Goal: Task Accomplishment & Management: Manage account settings

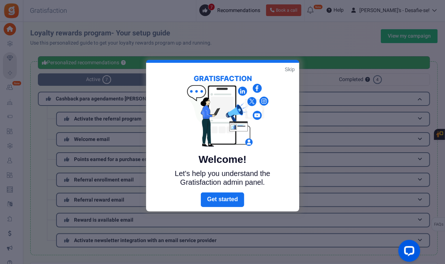
click at [290, 67] on link "Skip" at bounding box center [290, 69] width 10 height 7
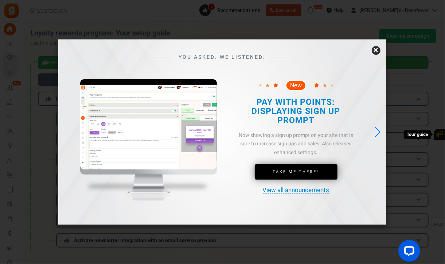
click at [380, 49] on link "×" at bounding box center [376, 50] width 9 height 9
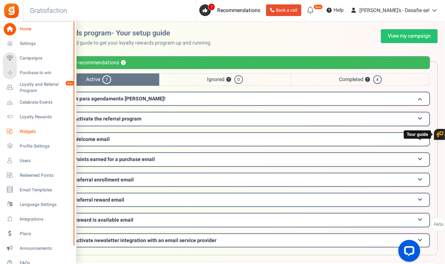
click at [33, 131] on span "Widgets" at bounding box center [45, 131] width 51 height 6
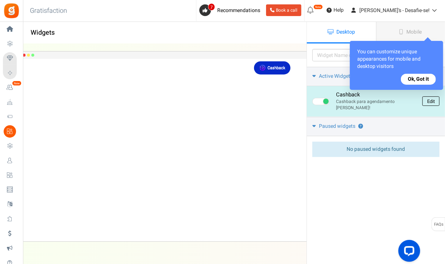
click at [436, 97] on link "Edit" at bounding box center [431, 100] width 17 height 9
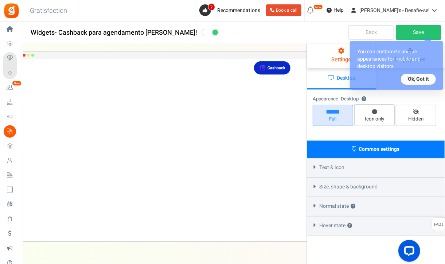
select select "top-right-corner"
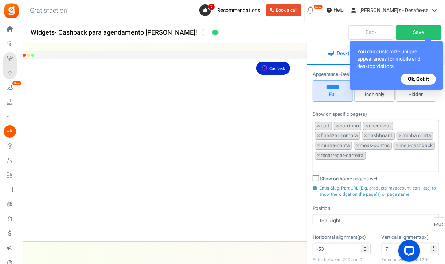
click at [376, 115] on div "Show on specific page(s) cart carrinho check-out finalizar compra dashboard min…" at bounding box center [376, 154] width 127 height 87
click at [375, 100] on span "Icon only" at bounding box center [375, 91] width 40 height 22
click at [375, 86] on input "Icon only" at bounding box center [377, 83] width 5 height 5
radio input "true"
type input "0"
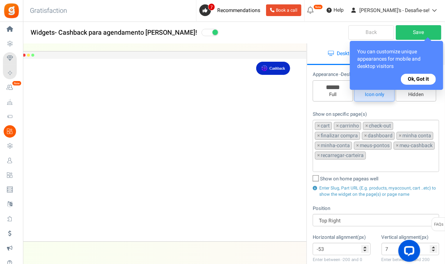
type input "0"
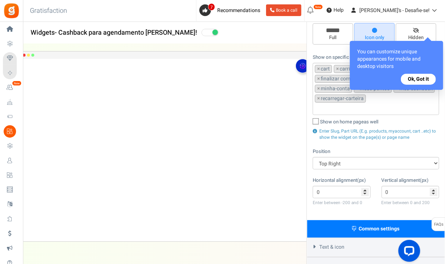
scroll to position [57, 0]
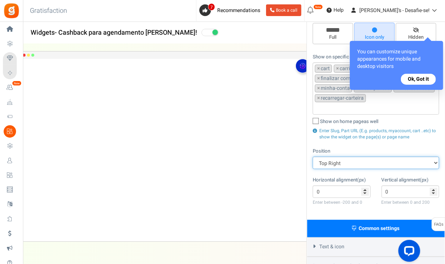
click at [358, 163] on select "Mid Right Mid Left Top Bar Top Left Top Right Top Center Bottom Bar Bottom Left…" at bounding box center [376, 162] width 127 height 12
select select "left-bottom-bar"
click at [313, 156] on select "Mid Right Mid Left Top Bar Top Left Top Right Top Center Bottom Bar Bottom Left…" at bounding box center [376, 162] width 127 height 12
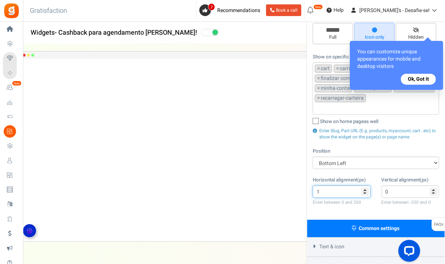
click at [365, 186] on input "1" at bounding box center [342, 191] width 58 height 12
click at [365, 186] on input "2" at bounding box center [342, 191] width 58 height 12
click at [365, 186] on input "11" at bounding box center [342, 191] width 58 height 12
click at [365, 190] on input "10" at bounding box center [342, 191] width 58 height 12
click at [365, 190] on input "9" at bounding box center [342, 191] width 58 height 12
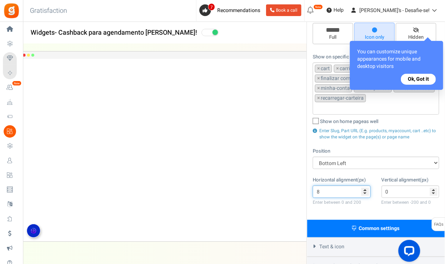
click at [365, 190] on input "8" at bounding box center [342, 191] width 58 height 12
type input "7"
click at [365, 190] on input "7" at bounding box center [342, 191] width 58 height 12
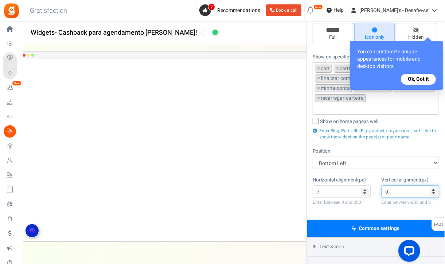
click at [432, 187] on input "0" at bounding box center [411, 191] width 58 height 12
click at [434, 191] on input "-1" at bounding box center [411, 191] width 58 height 12
click at [434, 191] on input "-2" at bounding box center [411, 191] width 58 height 12
click at [434, 191] on input "-11" at bounding box center [411, 191] width 58 height 12
click at [434, 186] on input "-10" at bounding box center [411, 191] width 58 height 12
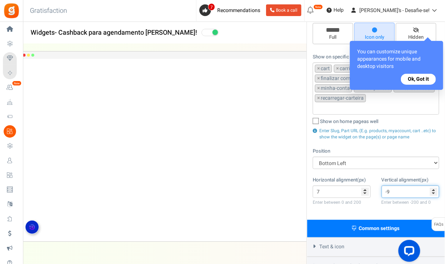
click at [434, 186] on input "-9" at bounding box center [411, 191] width 58 height 12
click at [434, 186] on input "-8" at bounding box center [411, 191] width 58 height 12
type input "-7"
click at [434, 186] on input "-7" at bounding box center [411, 191] width 58 height 12
click at [411, 78] on button "Ok, Got it" at bounding box center [418, 79] width 35 height 11
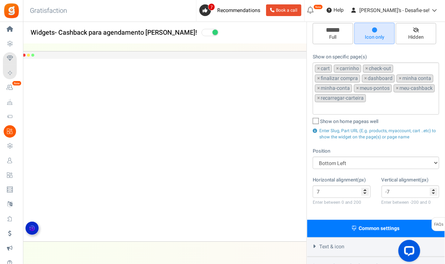
scroll to position [0, 0]
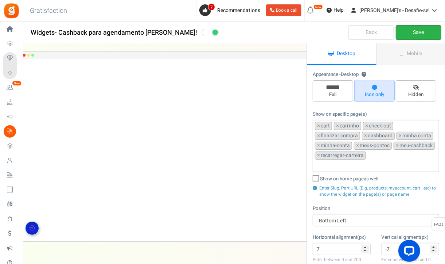
click at [419, 31] on link "Save" at bounding box center [419, 32] width 46 height 15
